Goal: Task Accomplishment & Management: Manage account settings

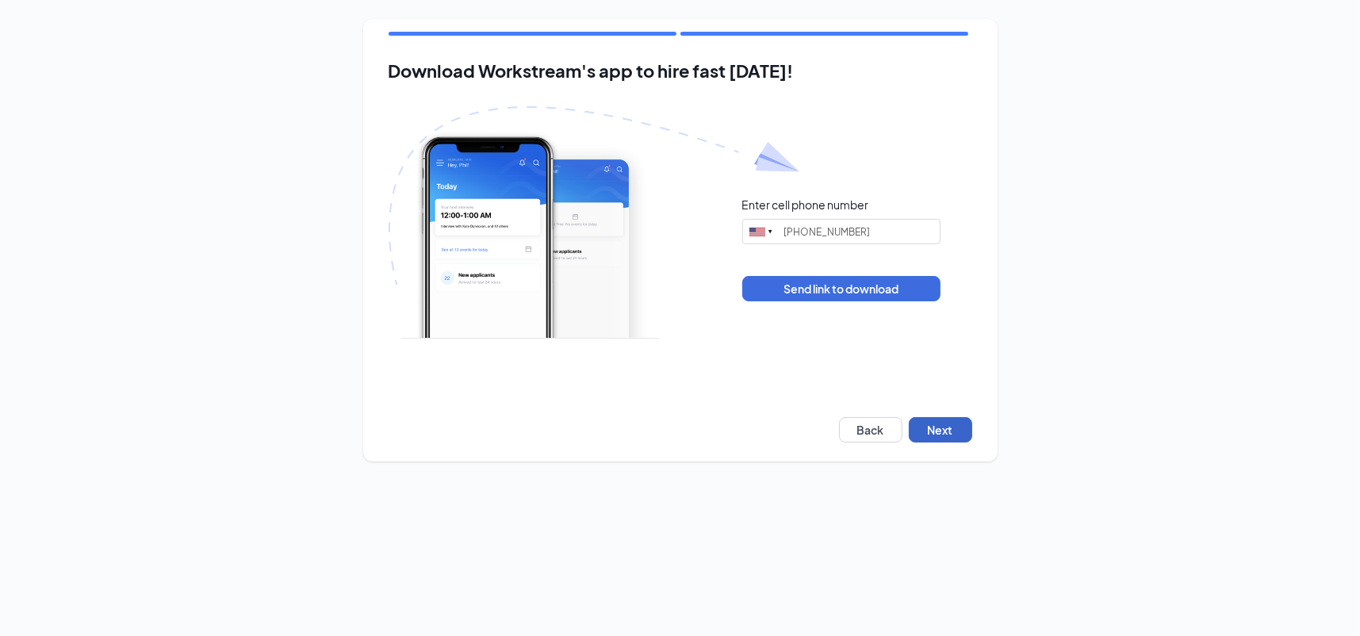
click at [942, 422] on button "Next" at bounding box center [940, 429] width 63 height 25
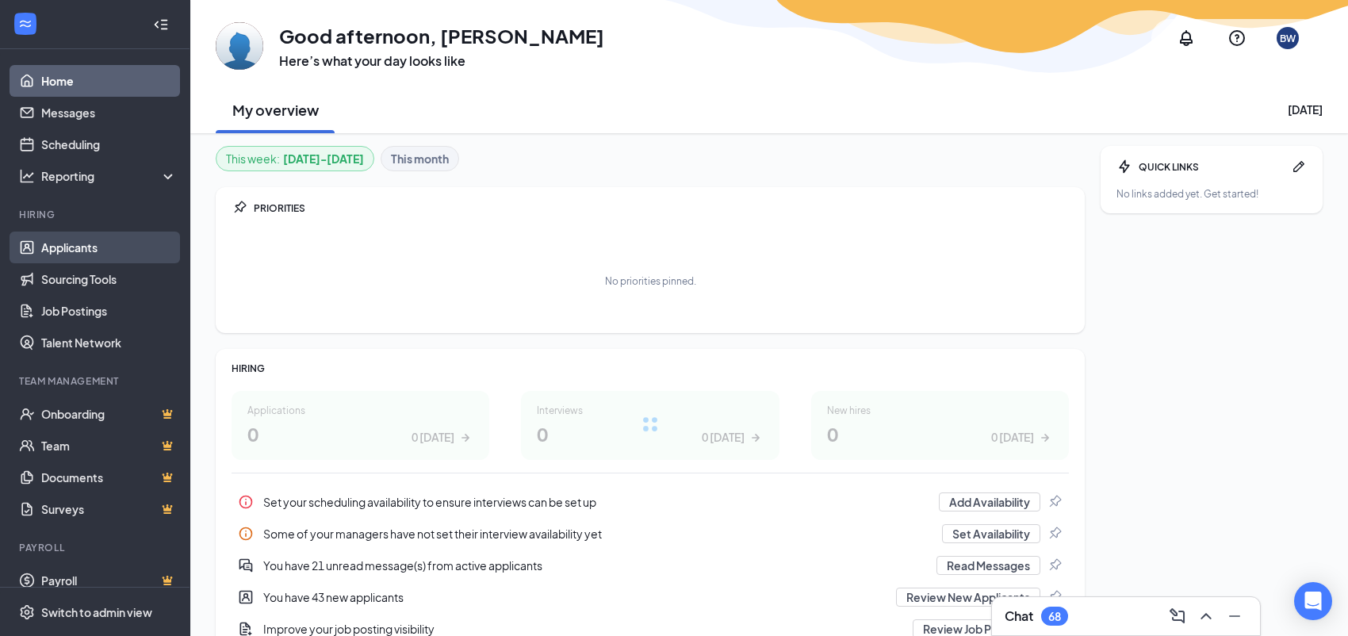
click at [44, 241] on link "Applicants" at bounding box center [109, 248] width 136 height 32
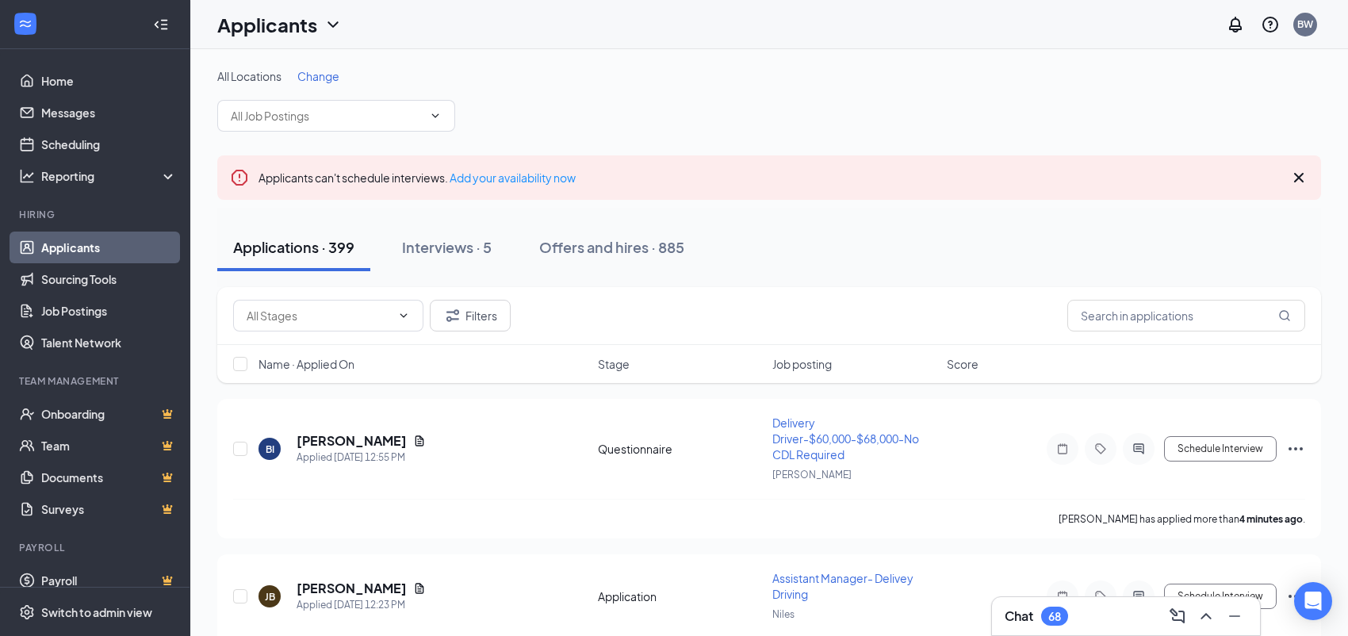
click at [1299, 180] on icon "Cross" at bounding box center [1298, 177] width 19 height 19
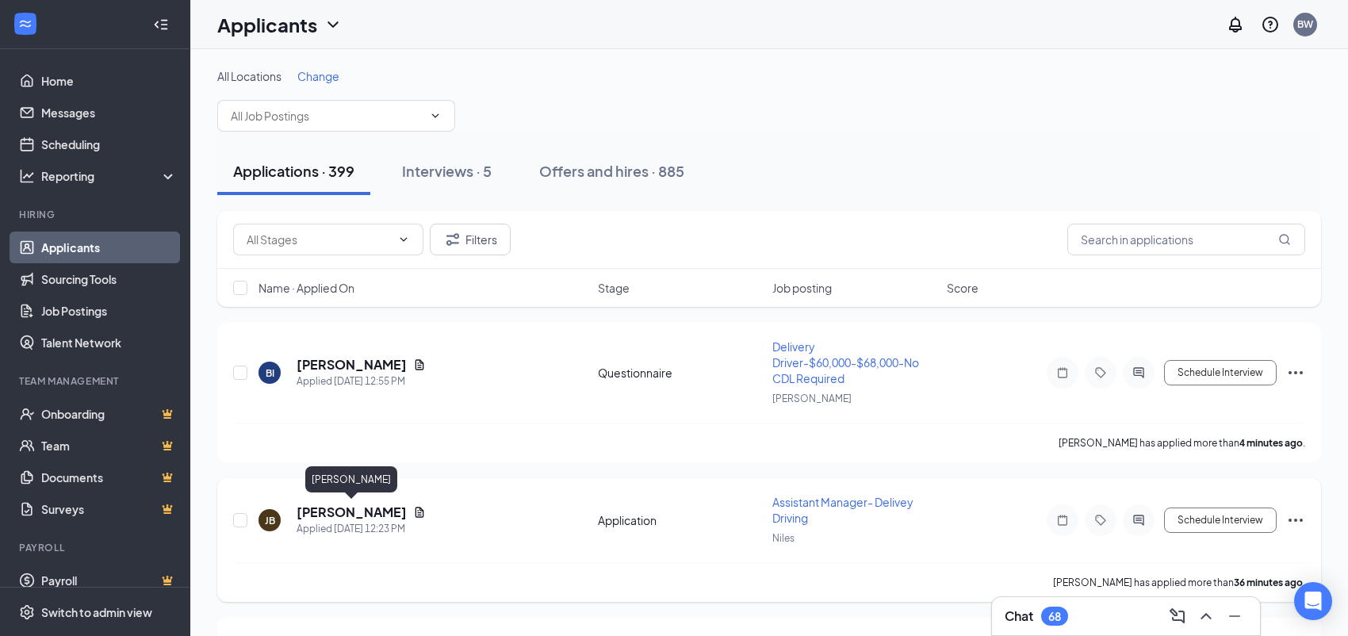
click at [369, 509] on h5 "JONATHAN BERBER" at bounding box center [352, 511] width 110 height 17
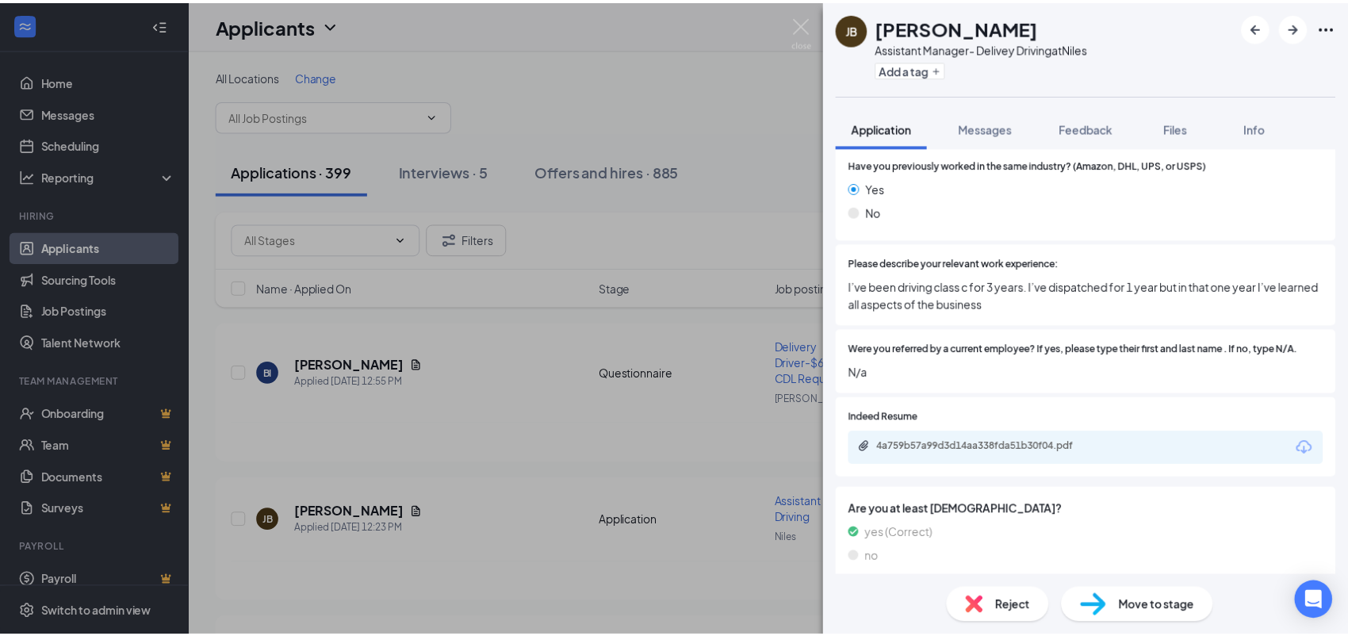
scroll to position [201, 0]
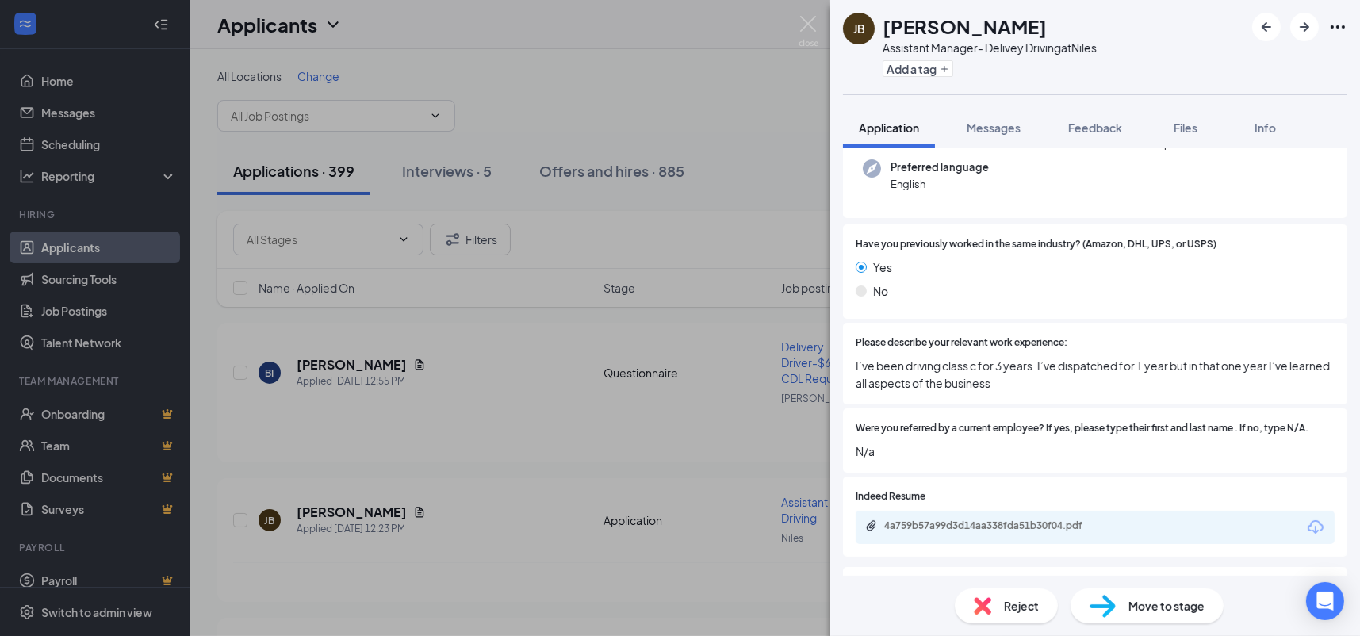
click at [721, 132] on div "JB JONATHAN BERBER Assistant Manager- Delivey Driving at Niles Add a tag Applic…" at bounding box center [680, 318] width 1360 height 636
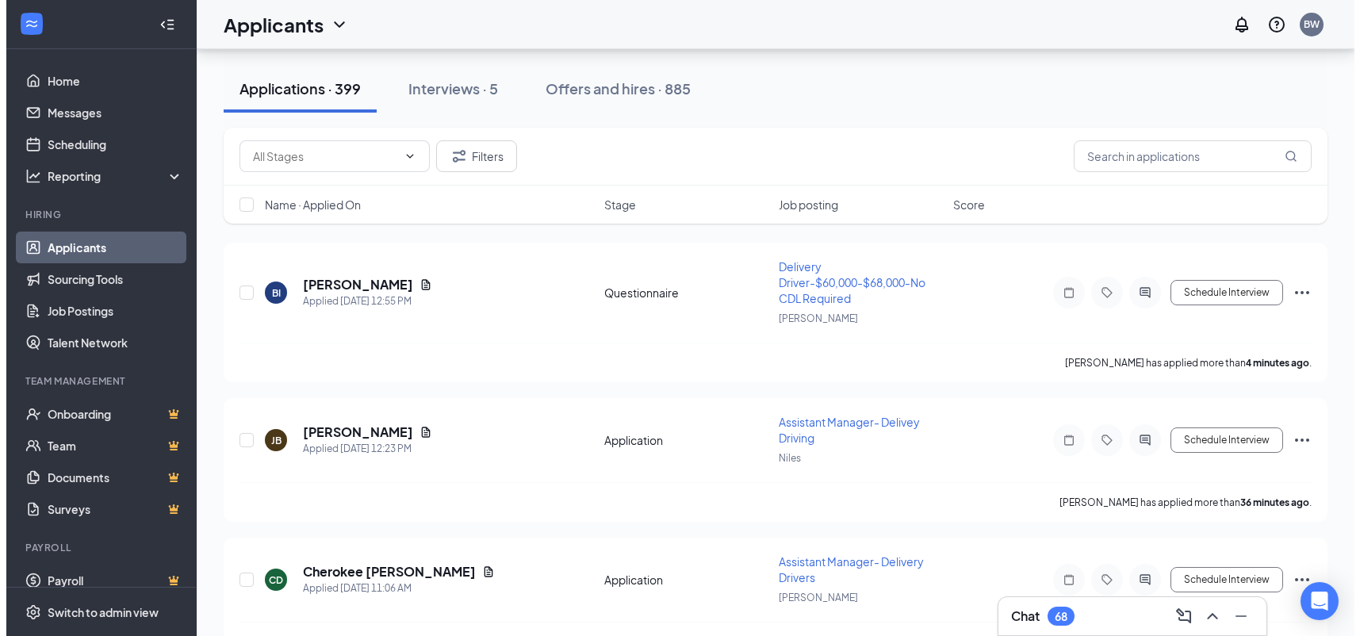
scroll to position [238, 0]
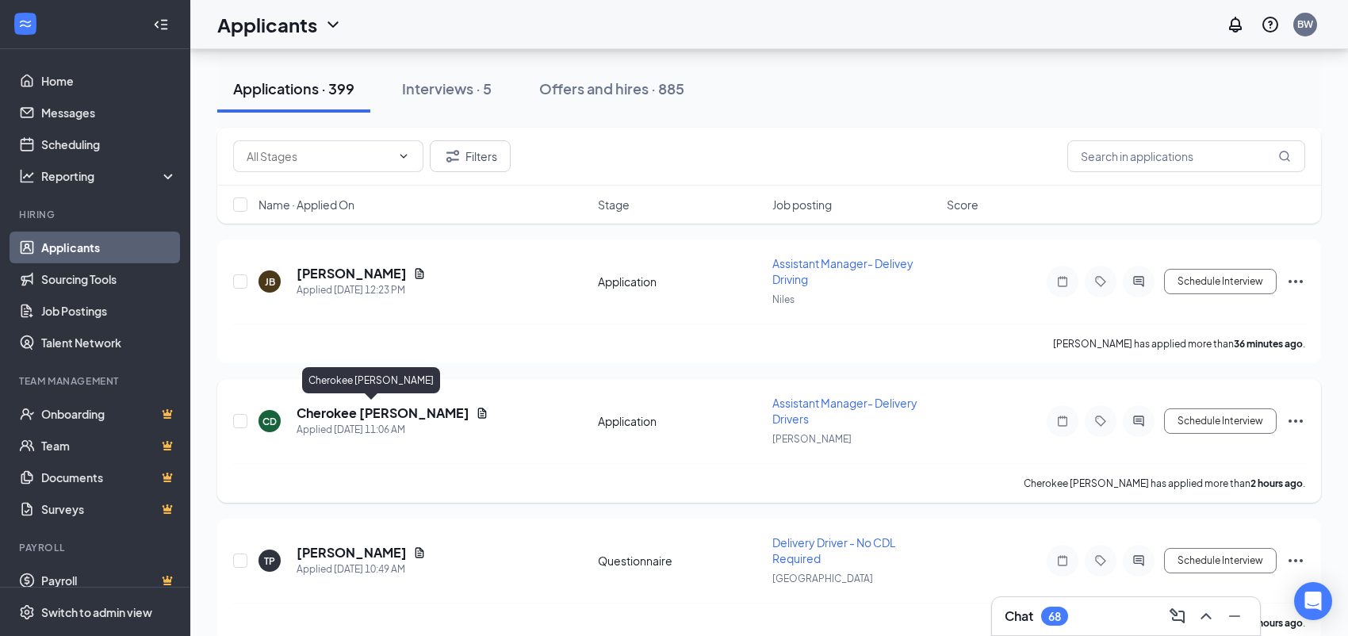
click at [331, 409] on h5 "Cherokee Dyer" at bounding box center [383, 412] width 173 height 17
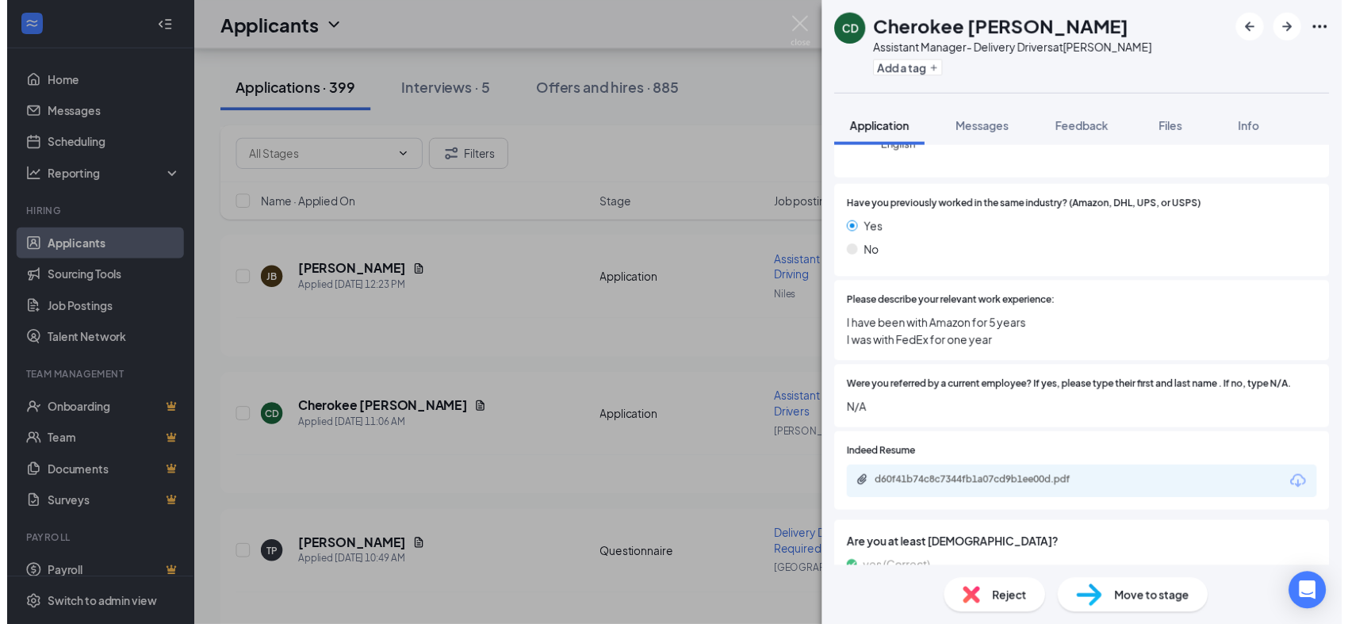
scroll to position [291, 0]
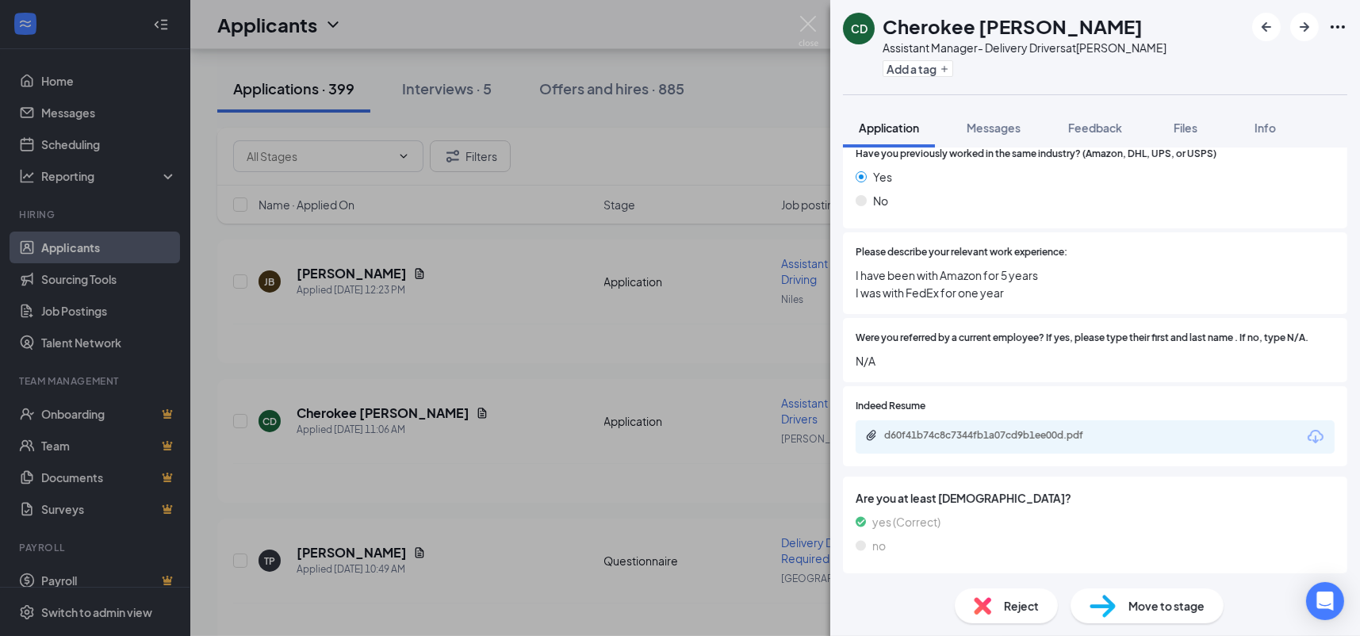
click at [720, 378] on div "CD Cherokee Dyer Assistant Manager- Delivery Drivers at McCook Add a tag Applic…" at bounding box center [680, 318] width 1360 height 636
